Goal: Navigation & Orientation: Find specific page/section

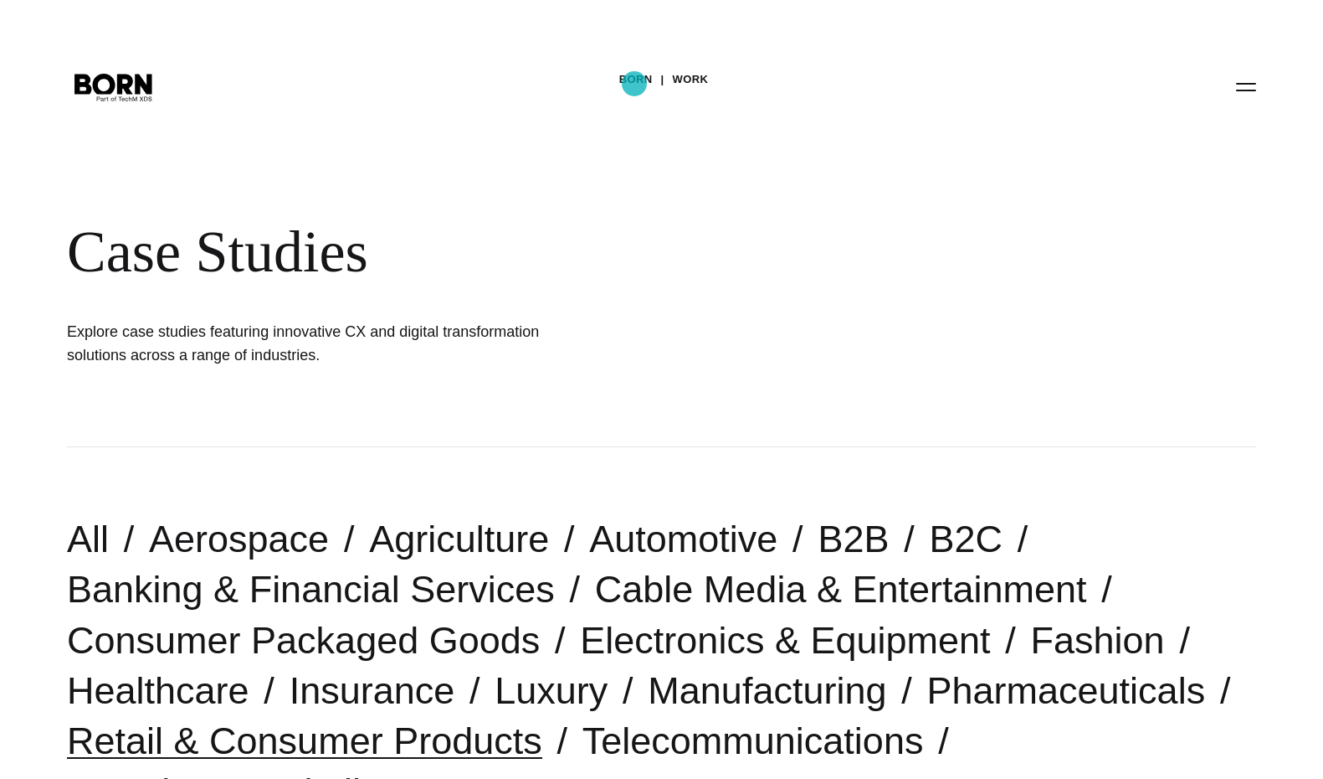
click at [635, 84] on link "BORN" at bounding box center [635, 79] width 33 height 25
click at [691, 78] on link "Work" at bounding box center [691, 79] width 36 height 25
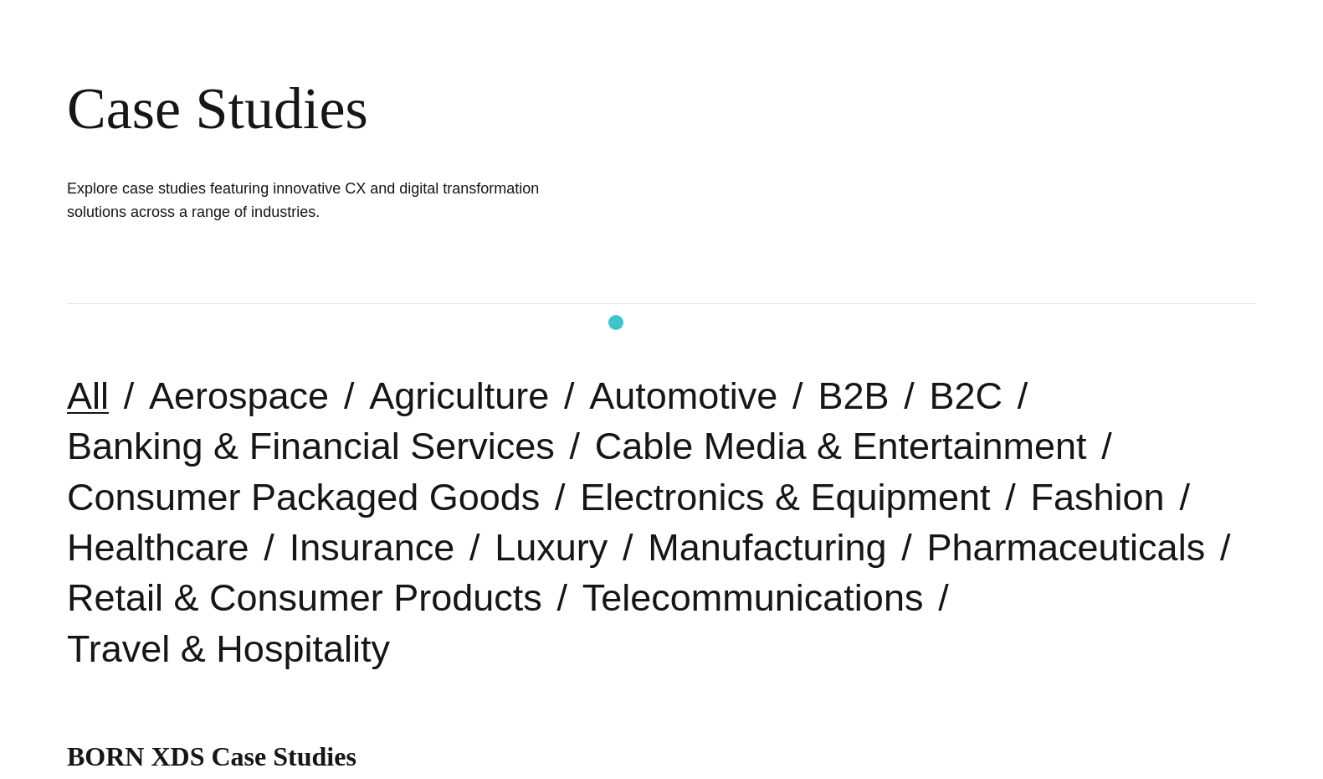
scroll to position [146, 0]
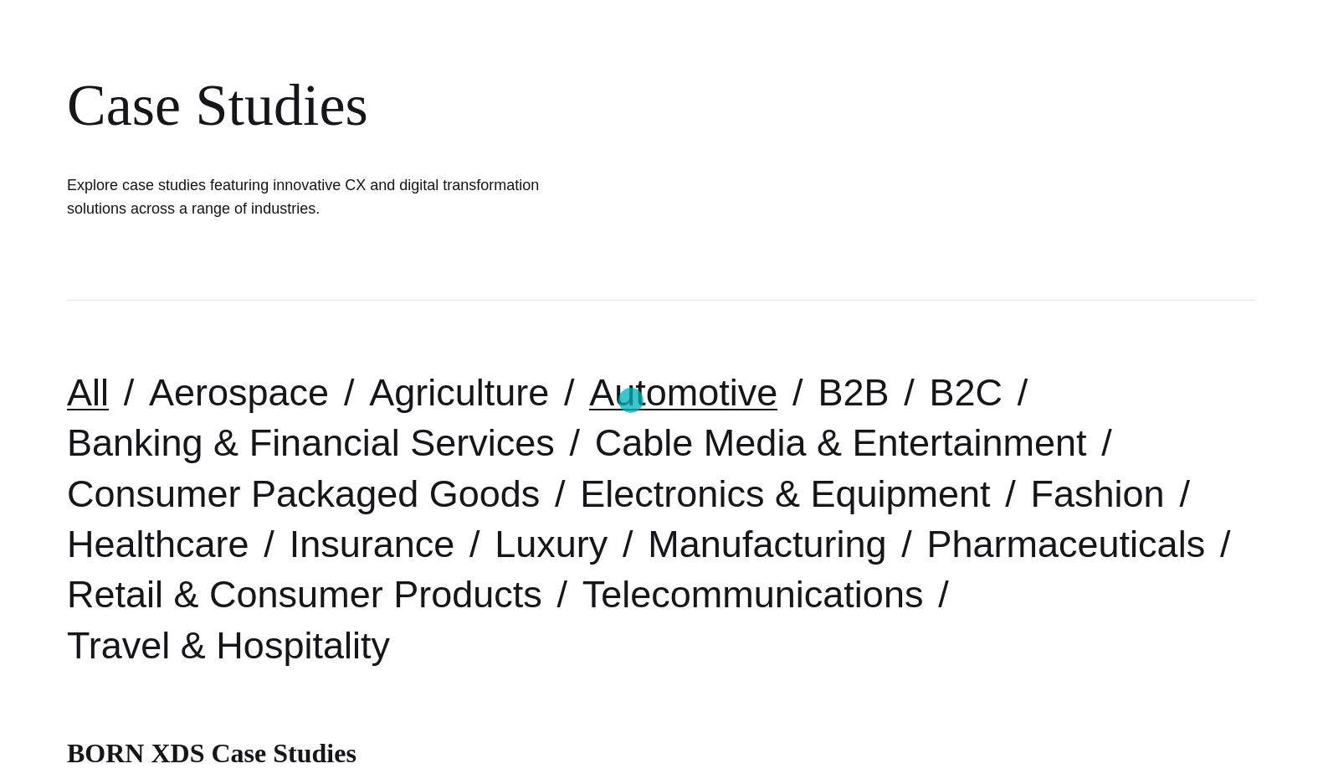
click at [631, 400] on link "Automotive" at bounding box center [683, 392] width 188 height 43
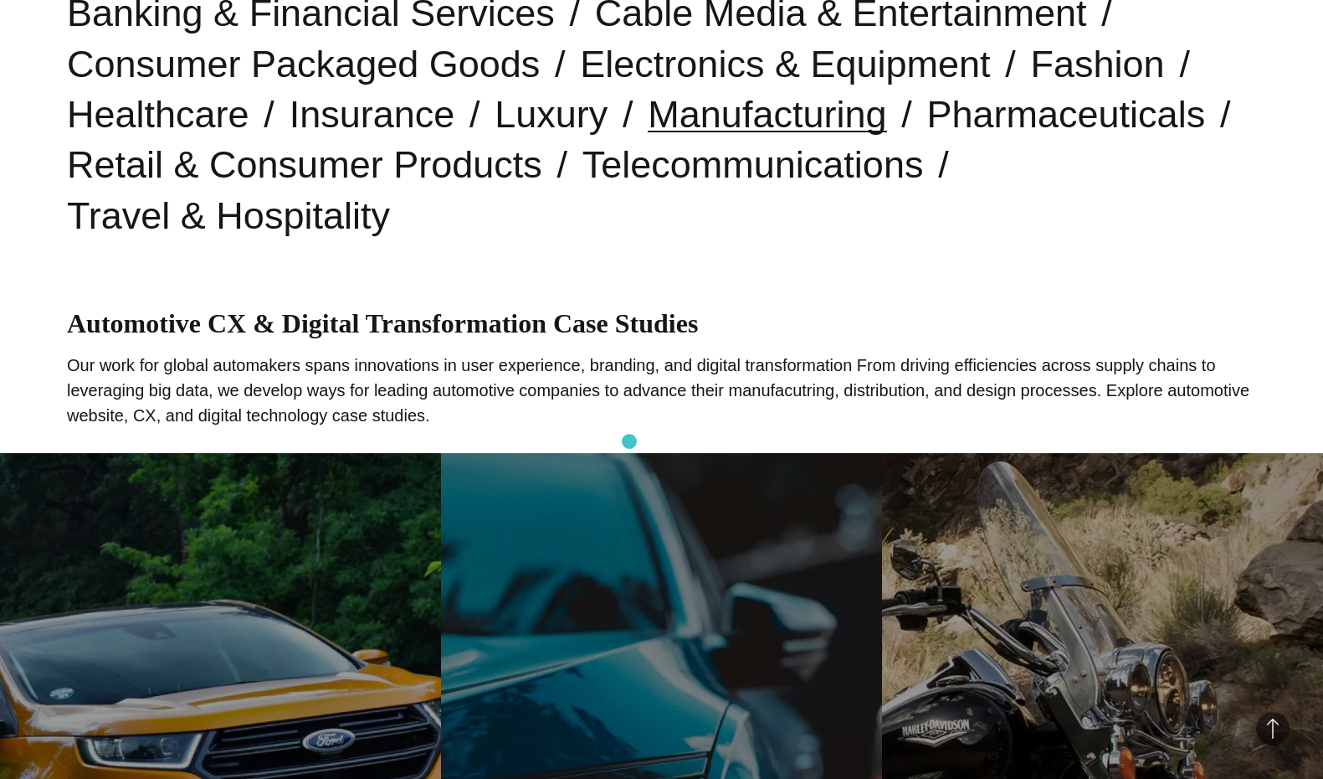
scroll to position [588, 0]
